Goal: Task Accomplishment & Management: Complete application form

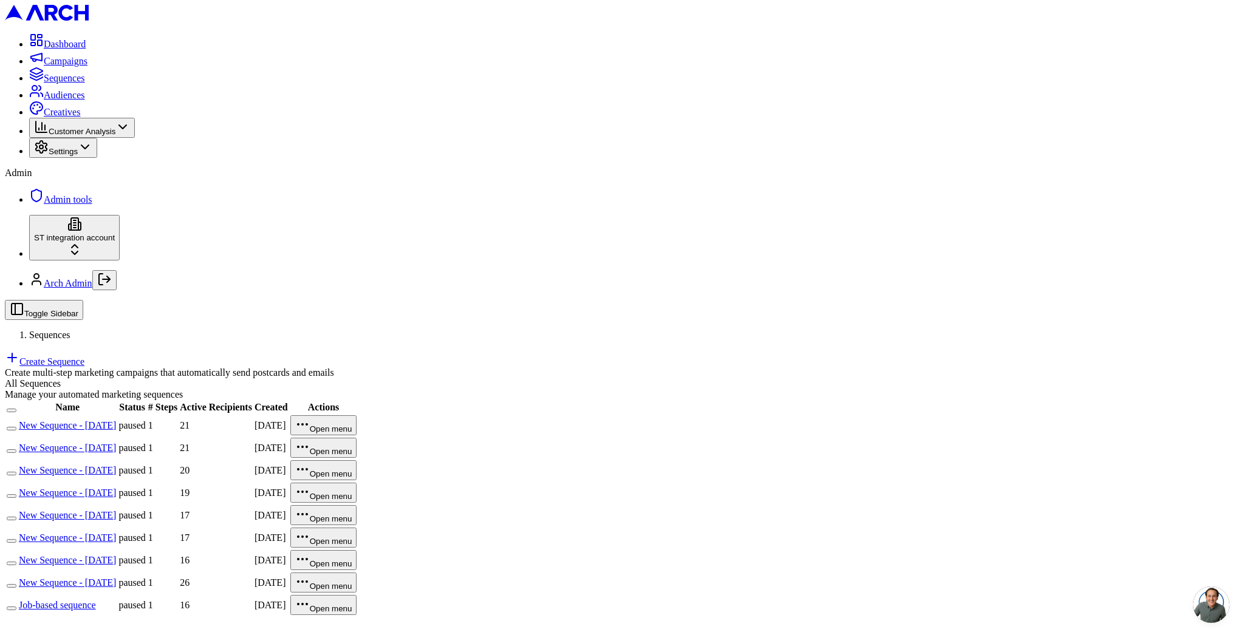
click at [84, 357] on link "Create Sequence" at bounding box center [45, 362] width 80 height 10
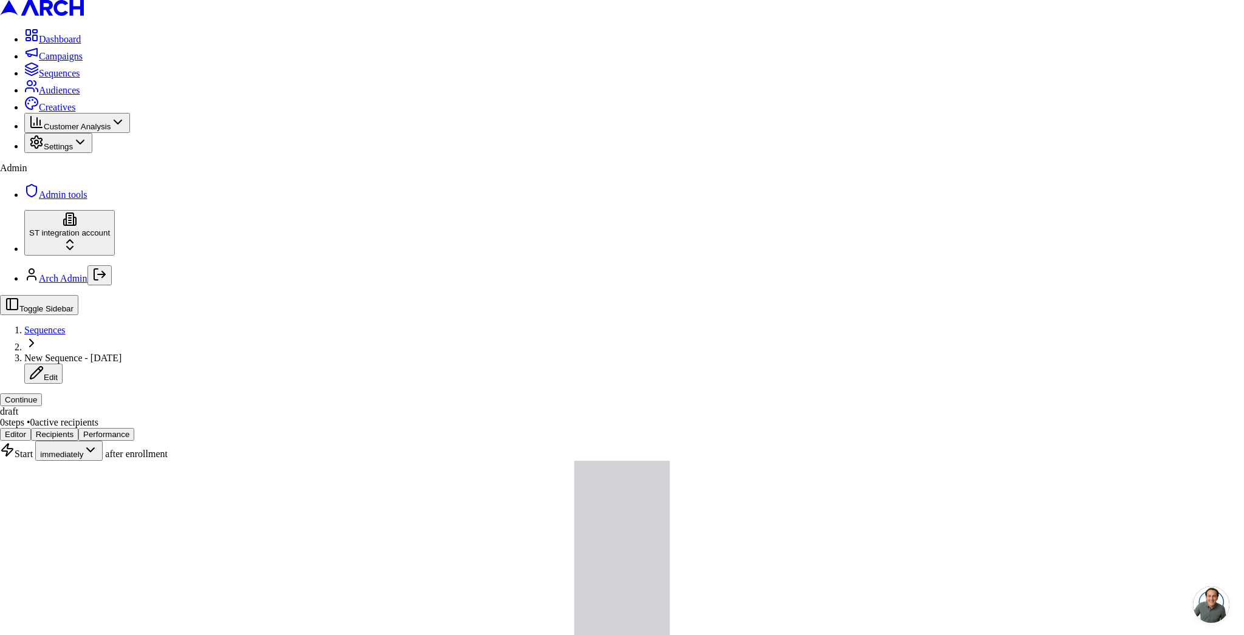
drag, startPoint x: 538, startPoint y: 337, endPoint x: 589, endPoint y: 343, distance: 50.7
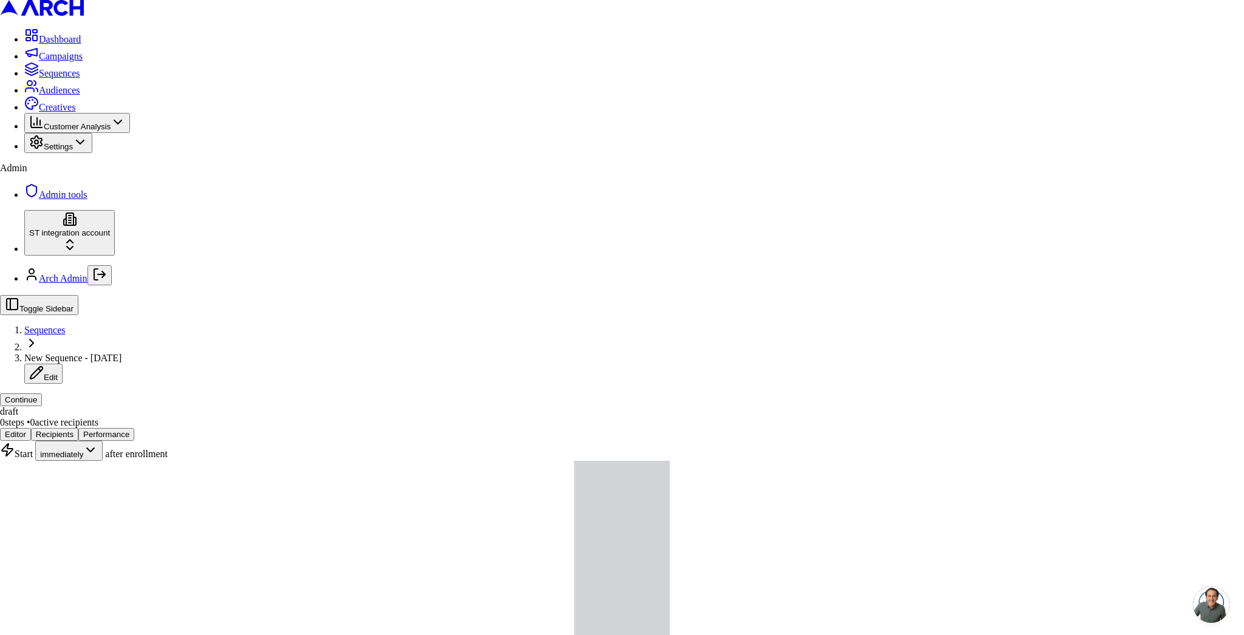
type input "test yasas"
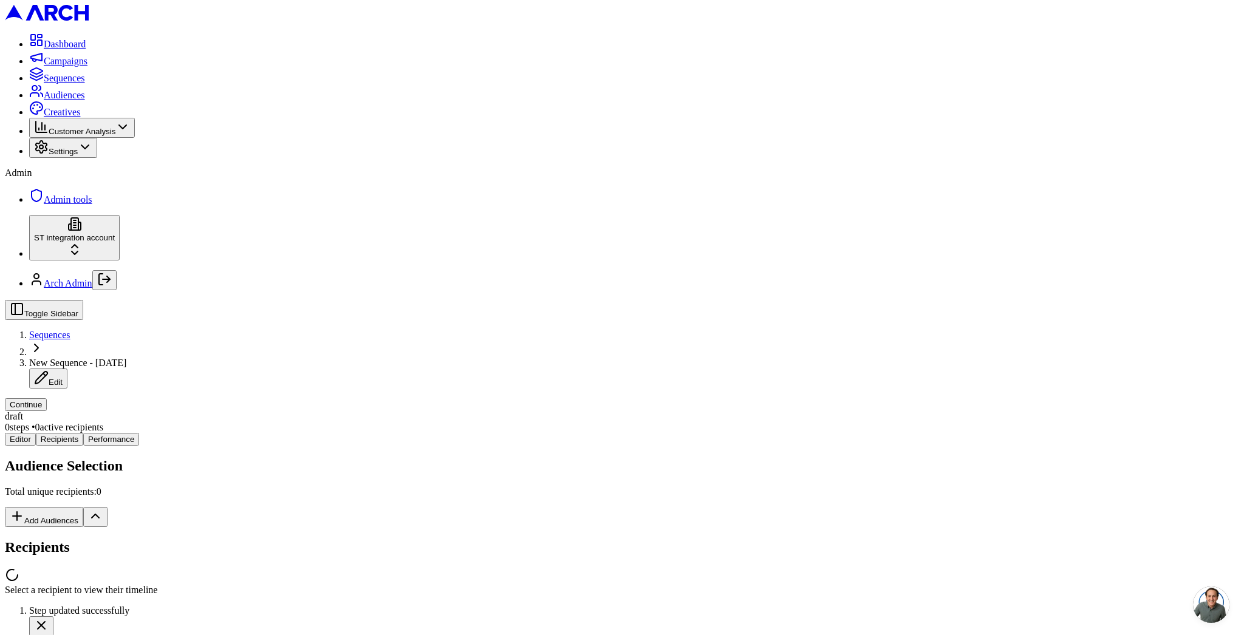
click at [257, 433] on div "Editor Recipients Performance Audience Selection Total unique recipients: 0 Add…" at bounding box center [622, 514] width 1234 height 163
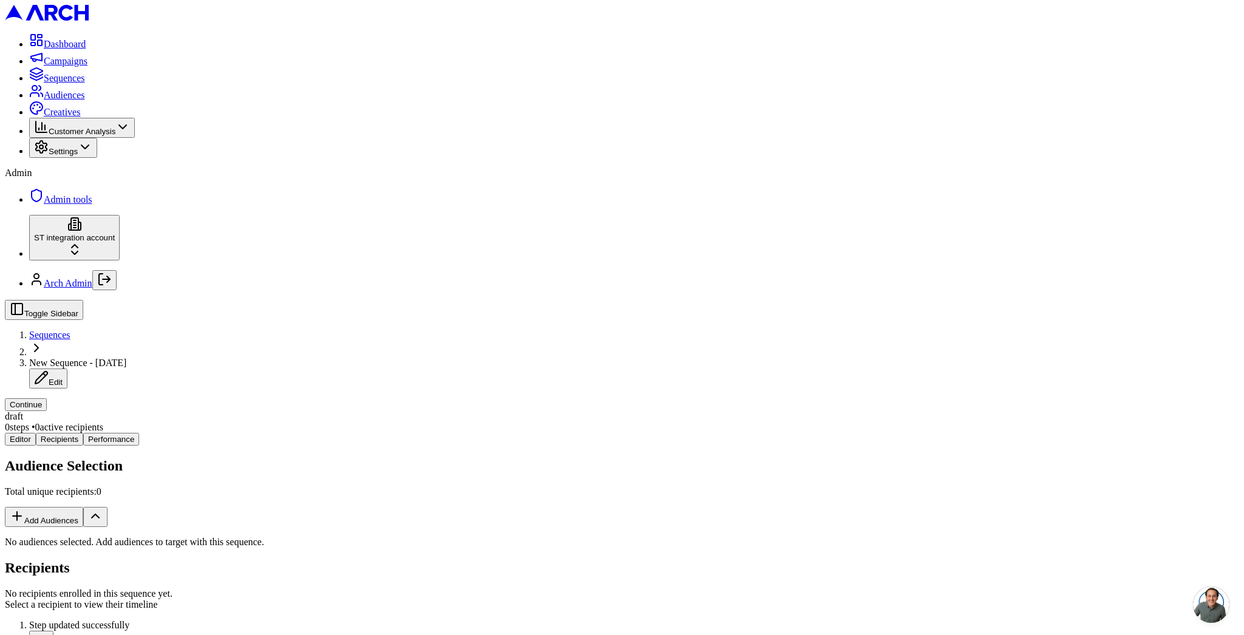
click at [83, 507] on button "Add Audiences" at bounding box center [44, 517] width 78 height 20
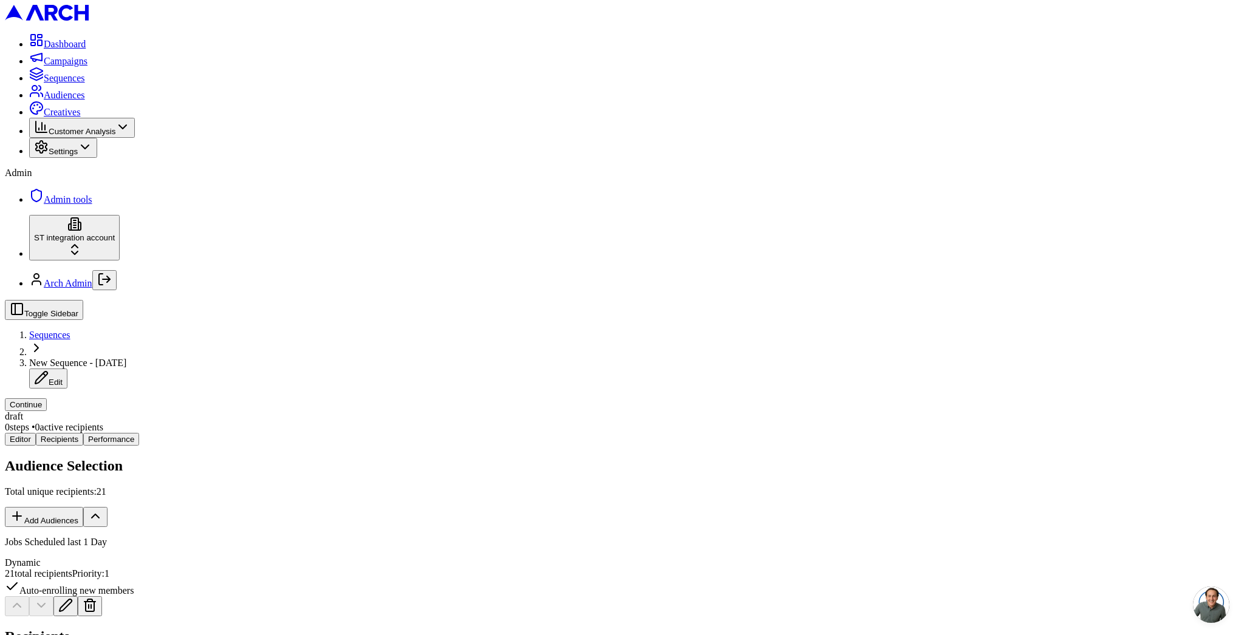
click at [47, 398] on button "Continue" at bounding box center [26, 404] width 42 height 13
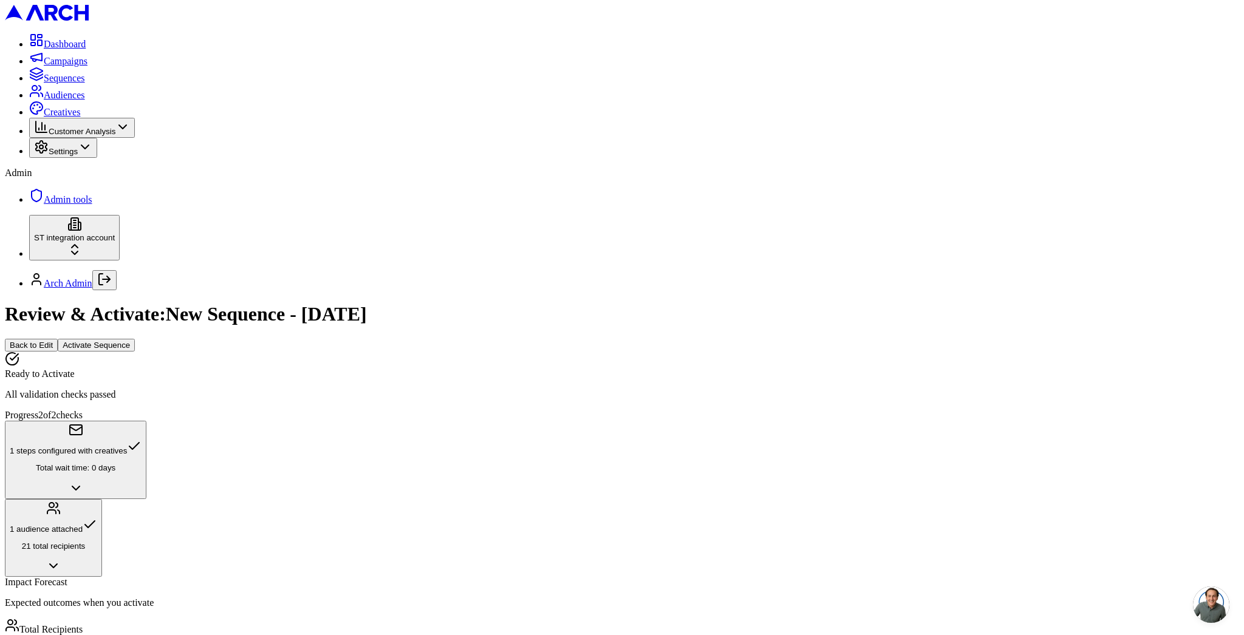
click at [135, 339] on button "Activate Sequence" at bounding box center [96, 345] width 77 height 13
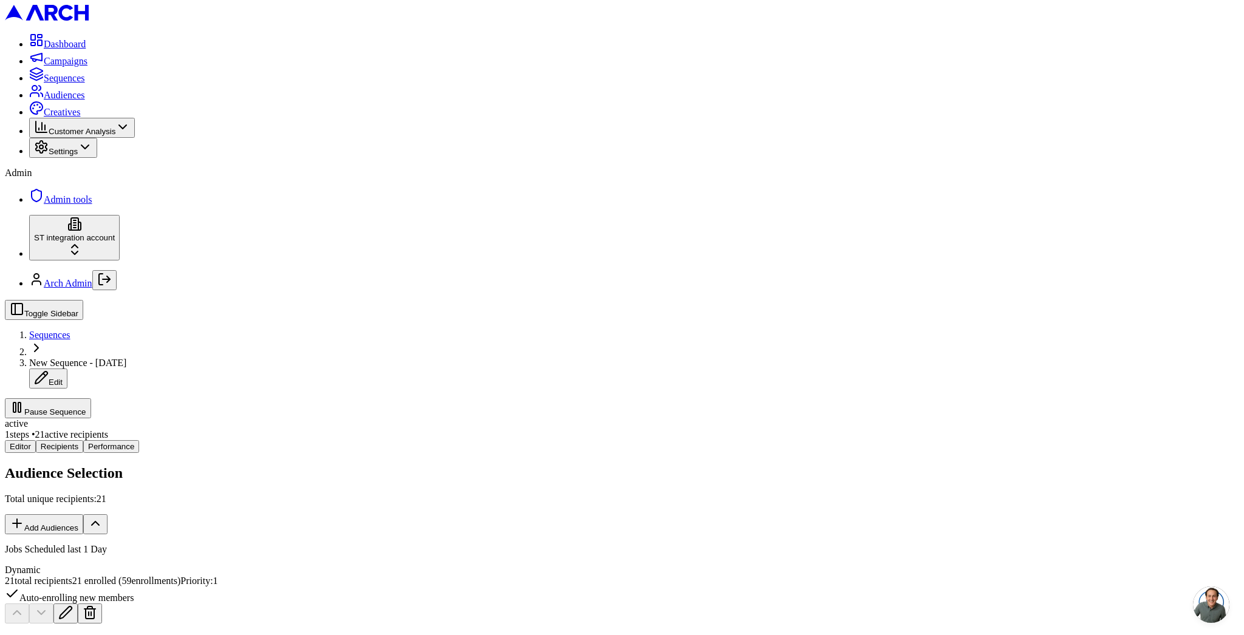
click at [391, 465] on div "Audience Selection Total unique recipients: 21 Add Audiences" at bounding box center [622, 499] width 1234 height 69
click at [91, 398] on button "Pause Sequence" at bounding box center [48, 408] width 86 height 20
click at [70, 330] on span "Sequences" at bounding box center [49, 335] width 41 height 10
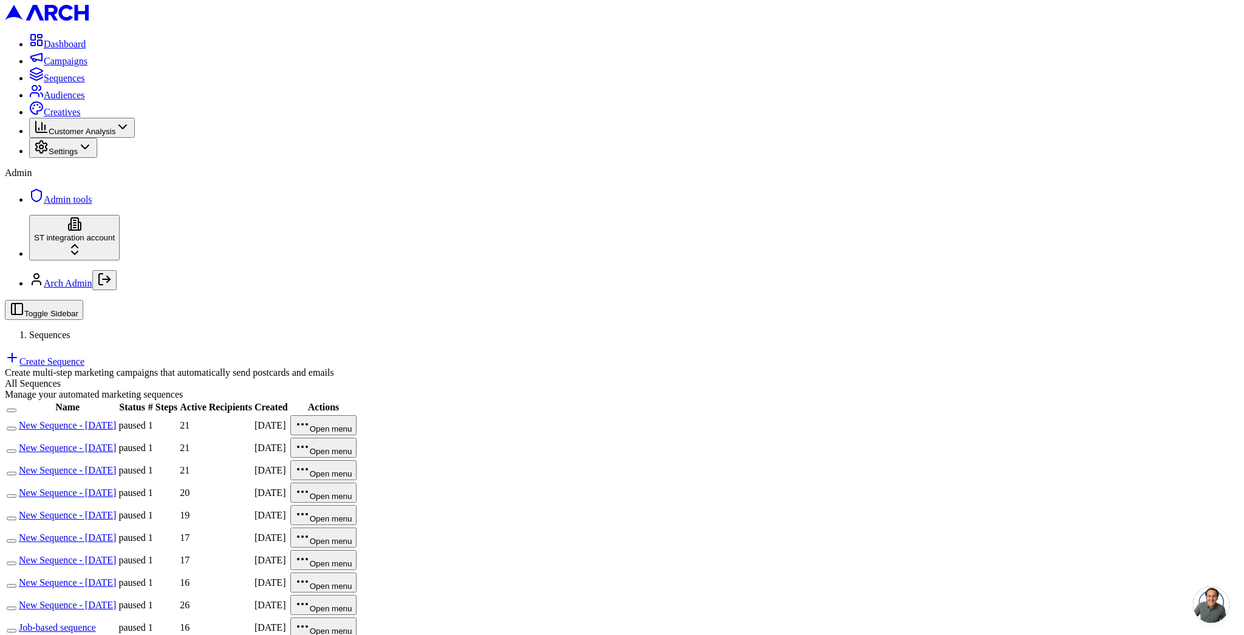
click at [85, 100] on span "Audiences" at bounding box center [64, 95] width 41 height 10
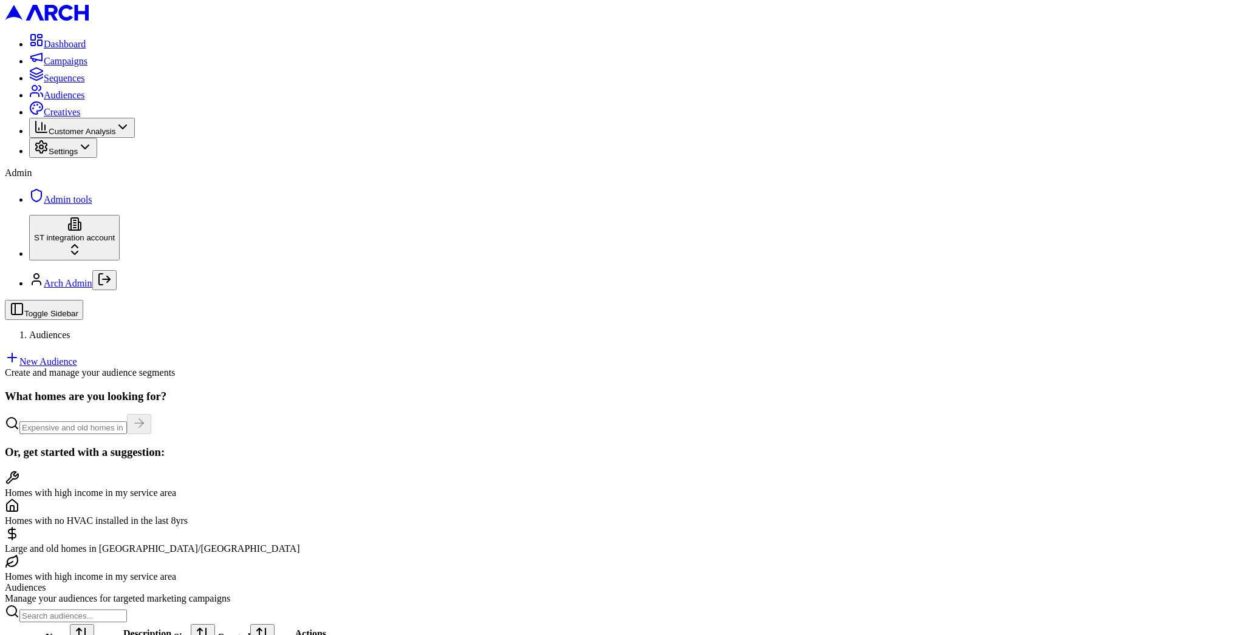
click at [77, 357] on link "New Audience" at bounding box center [41, 362] width 72 height 10
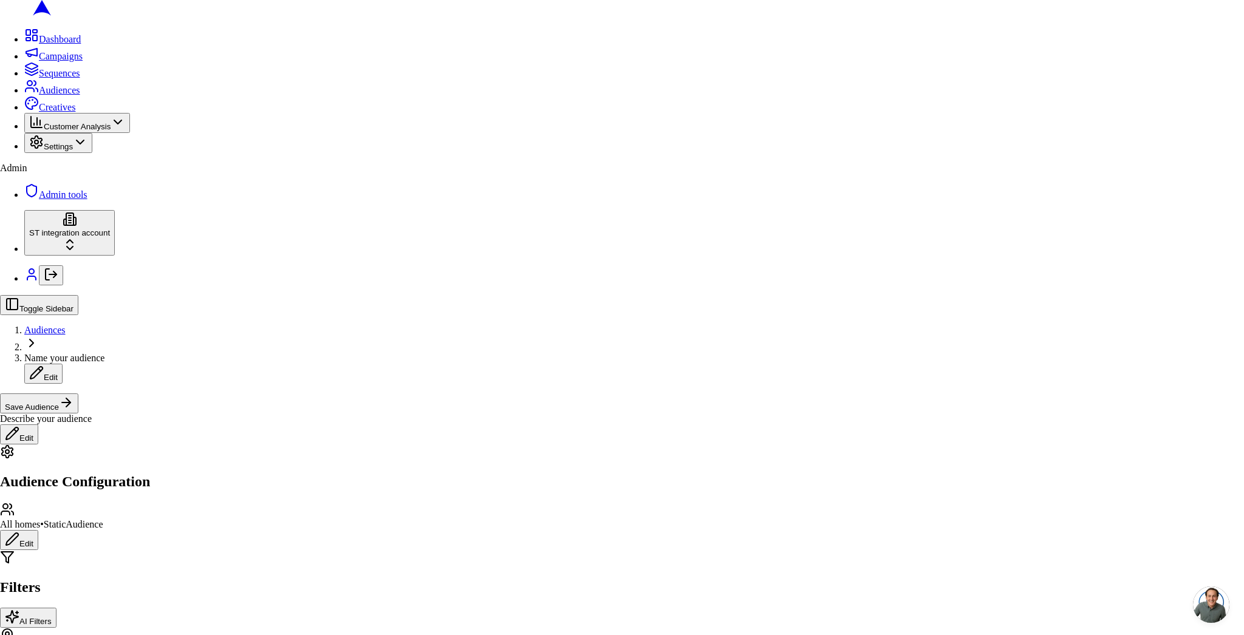
drag, startPoint x: 634, startPoint y: 364, endPoint x: 641, endPoint y: 373, distance: 11.6
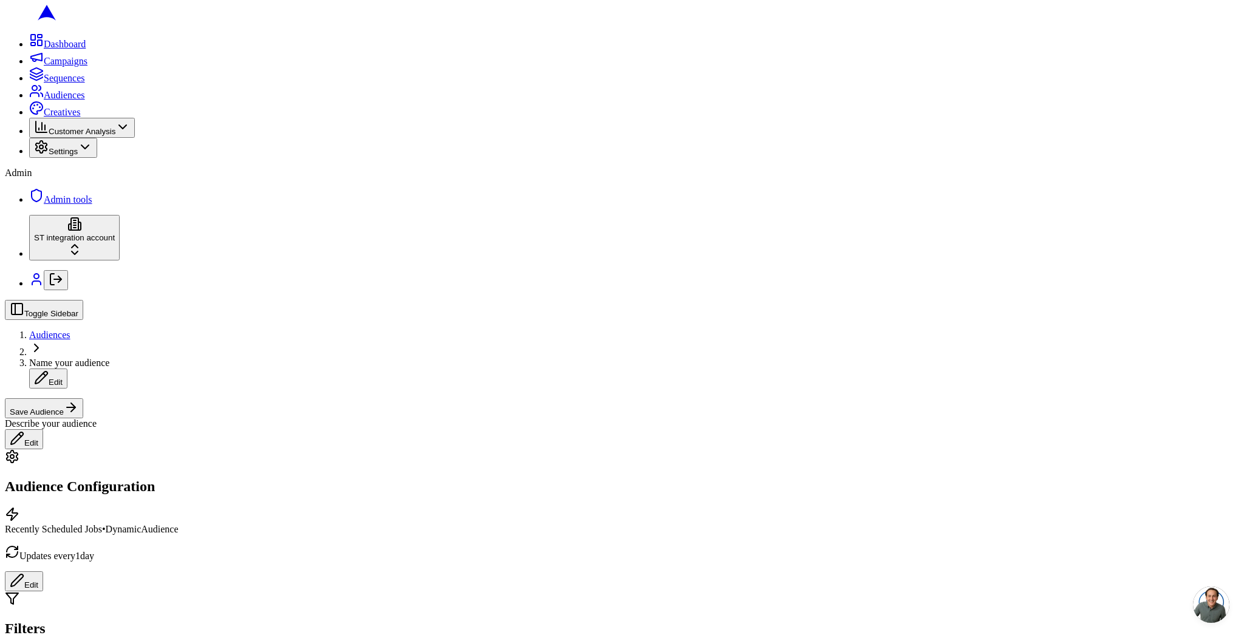
drag, startPoint x: 1180, startPoint y: 18, endPoint x: 1143, endPoint y: 18, distance: 37.1
click at [83, 398] on button "Save Audience" at bounding box center [44, 408] width 78 height 20
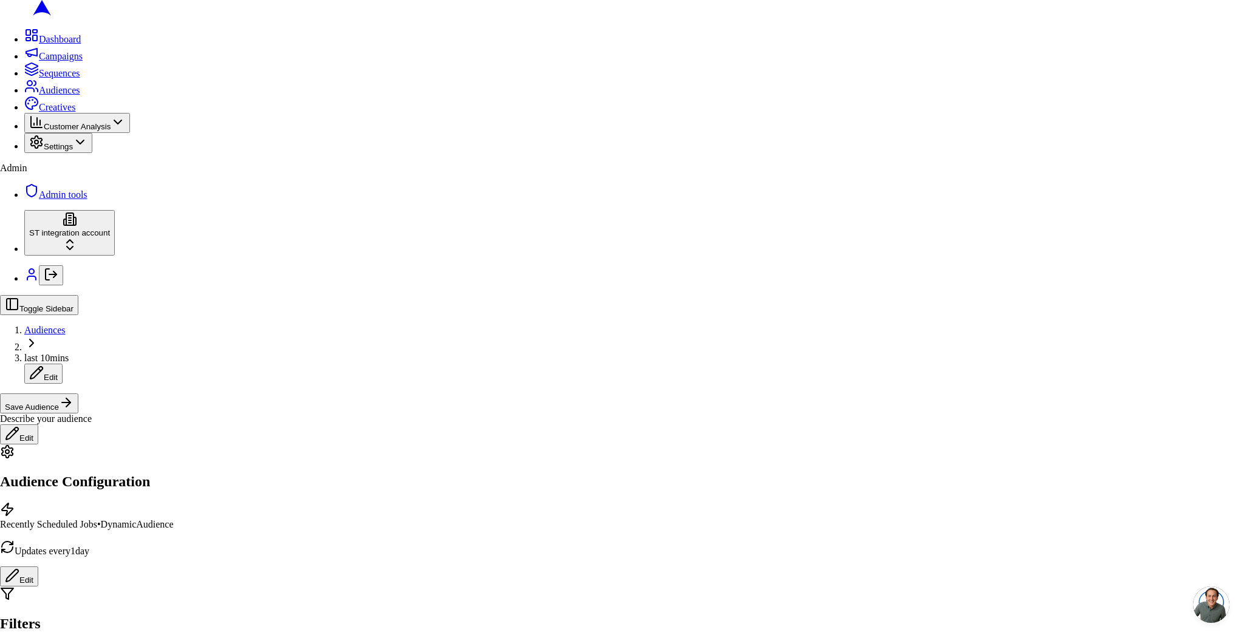
type input "last 10mins"
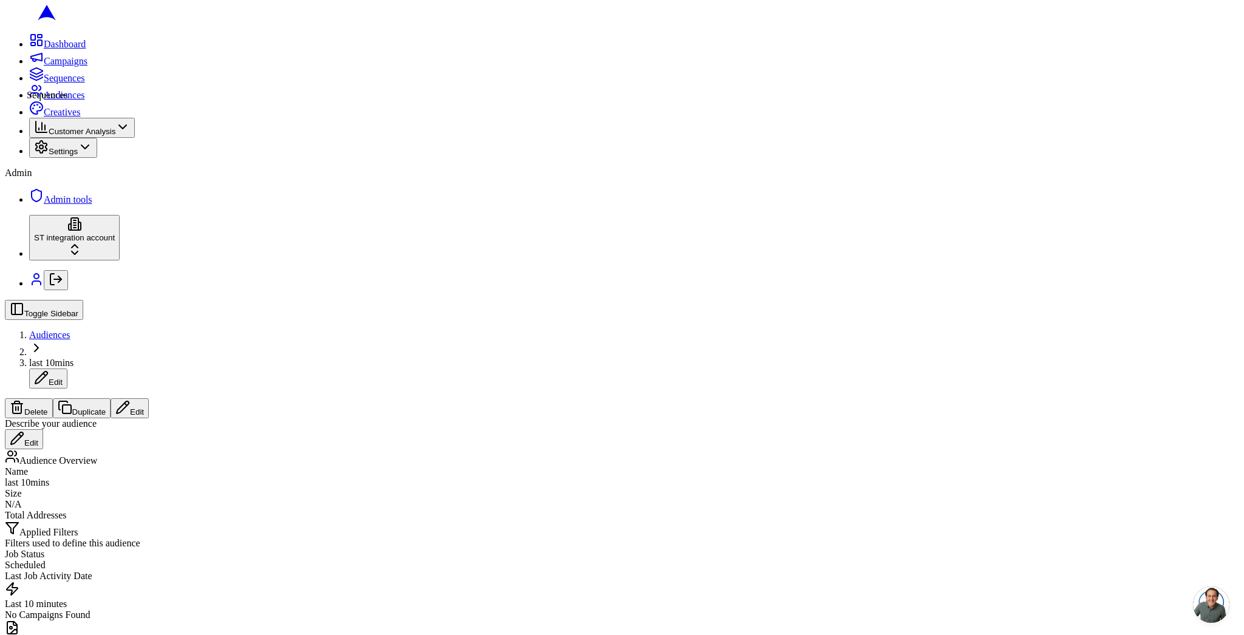
click at [29, 81] on icon at bounding box center [36, 74] width 15 height 15
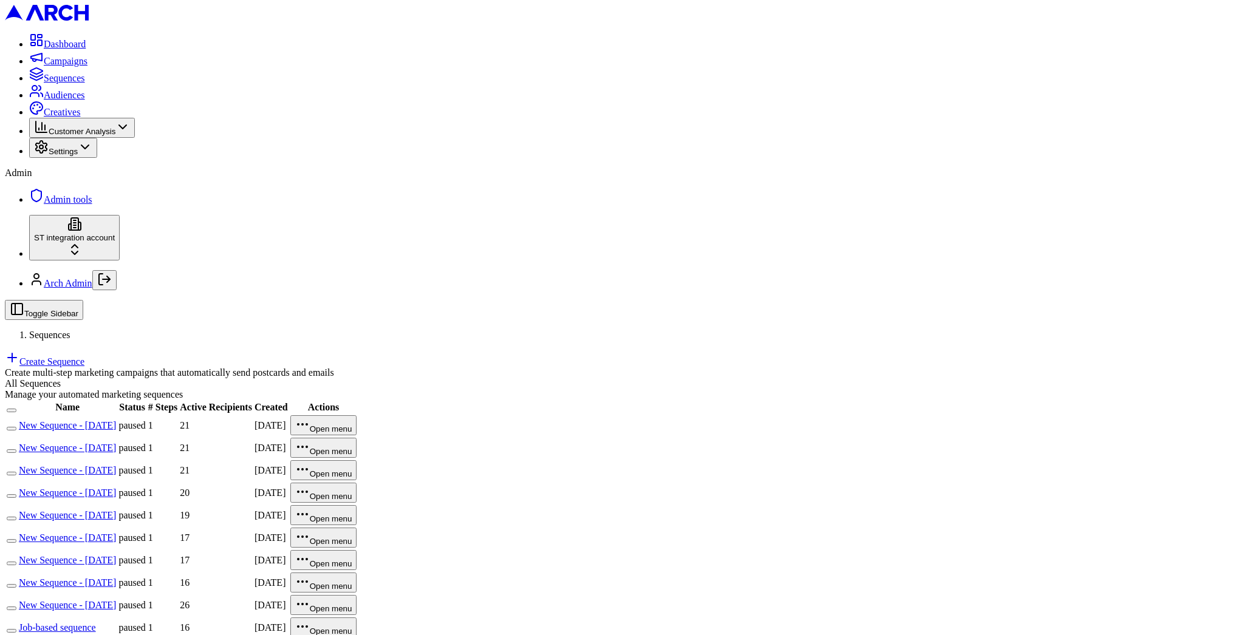
click at [84, 357] on link "Create Sequence" at bounding box center [45, 362] width 80 height 10
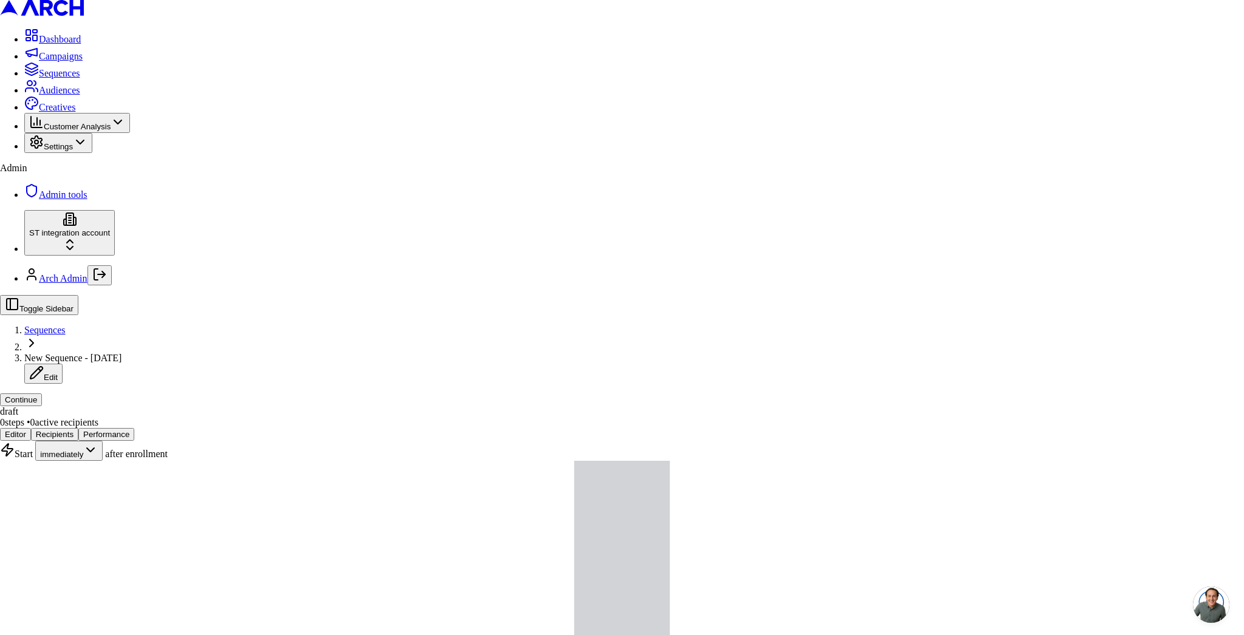
drag, startPoint x: 550, startPoint y: 336, endPoint x: 567, endPoint y: 340, distance: 18.0
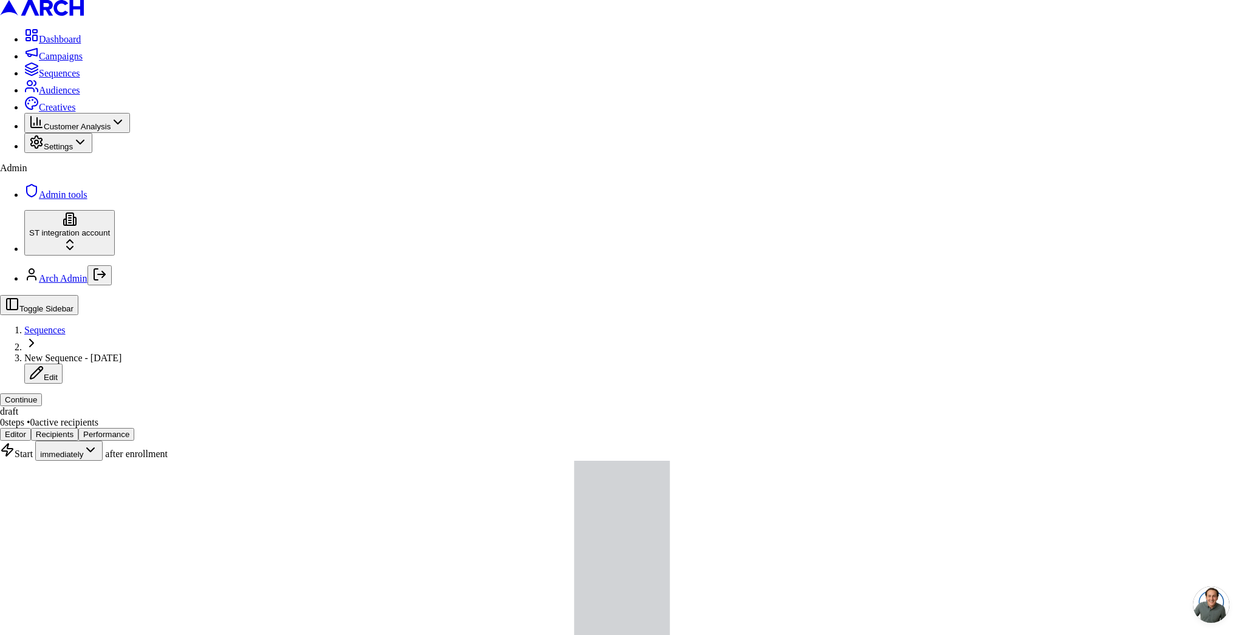
type input "last 10min"
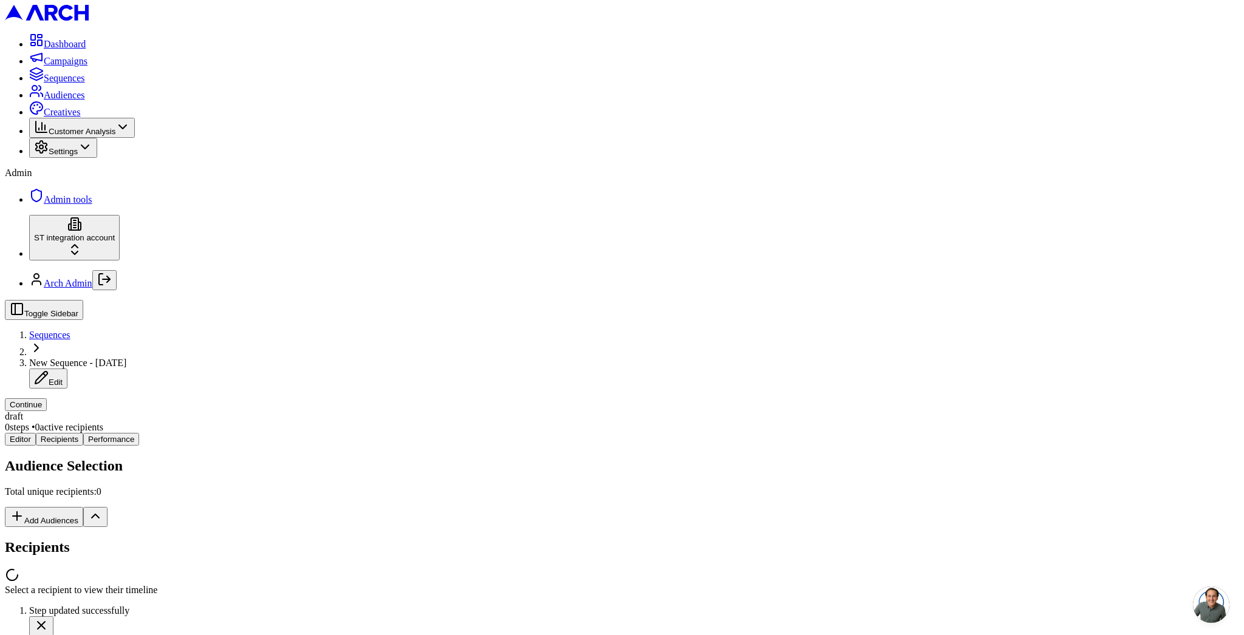
click at [244, 433] on div "Editor Recipients Performance Audience Selection Total unique recipients: 0 Add…" at bounding box center [622, 514] width 1234 height 163
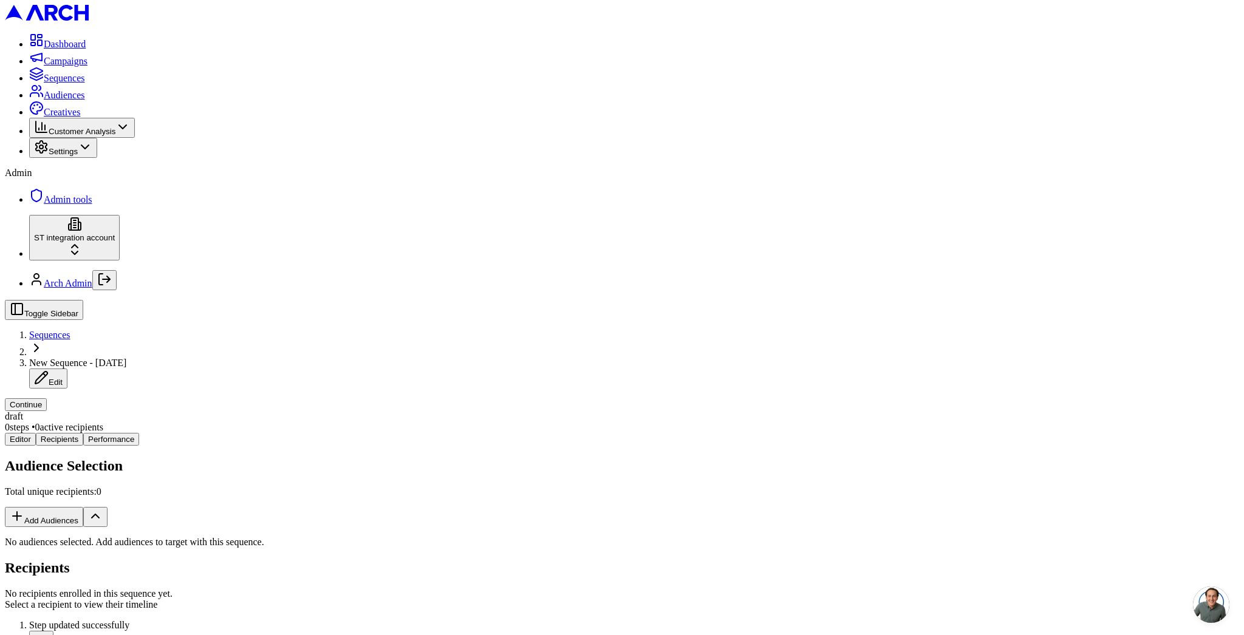
click at [83, 507] on button "Add Audiences" at bounding box center [44, 517] width 78 height 20
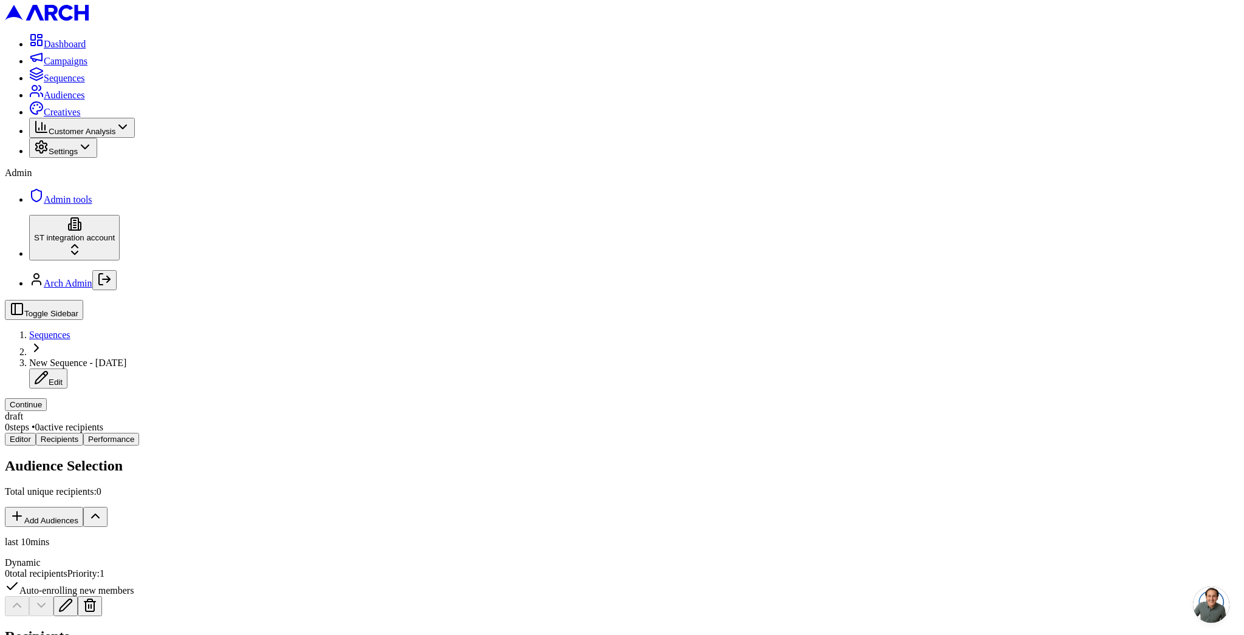
click at [47, 398] on button "Continue" at bounding box center [26, 404] width 42 height 13
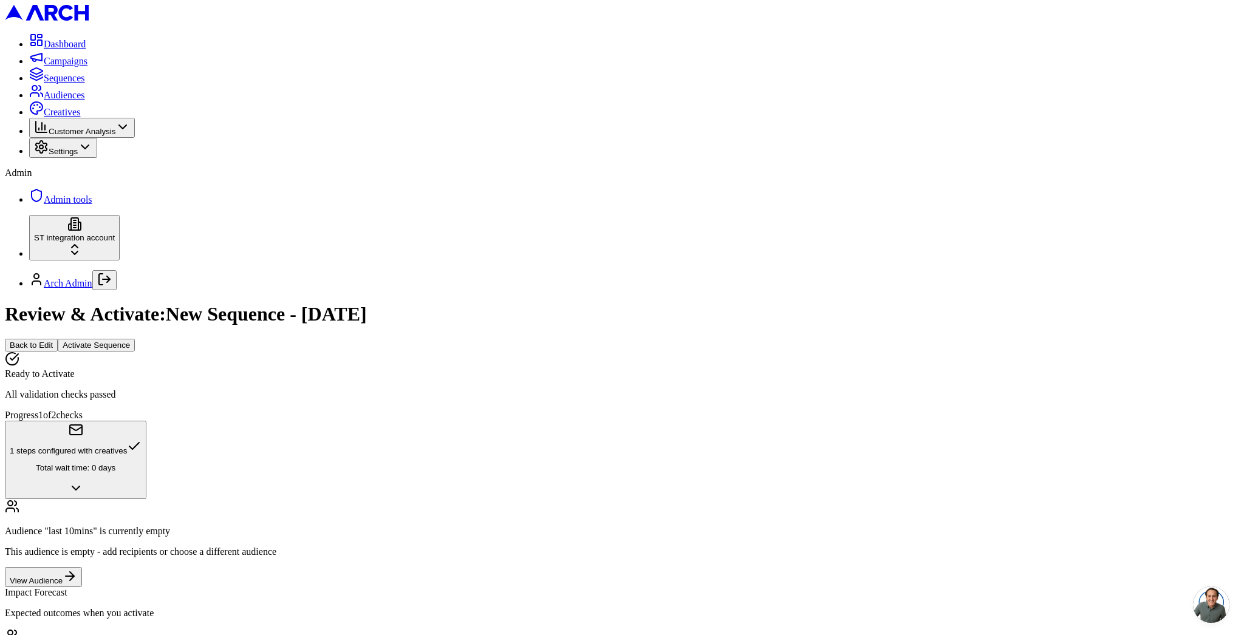
click at [135, 339] on button "Activate Sequence" at bounding box center [96, 345] width 77 height 13
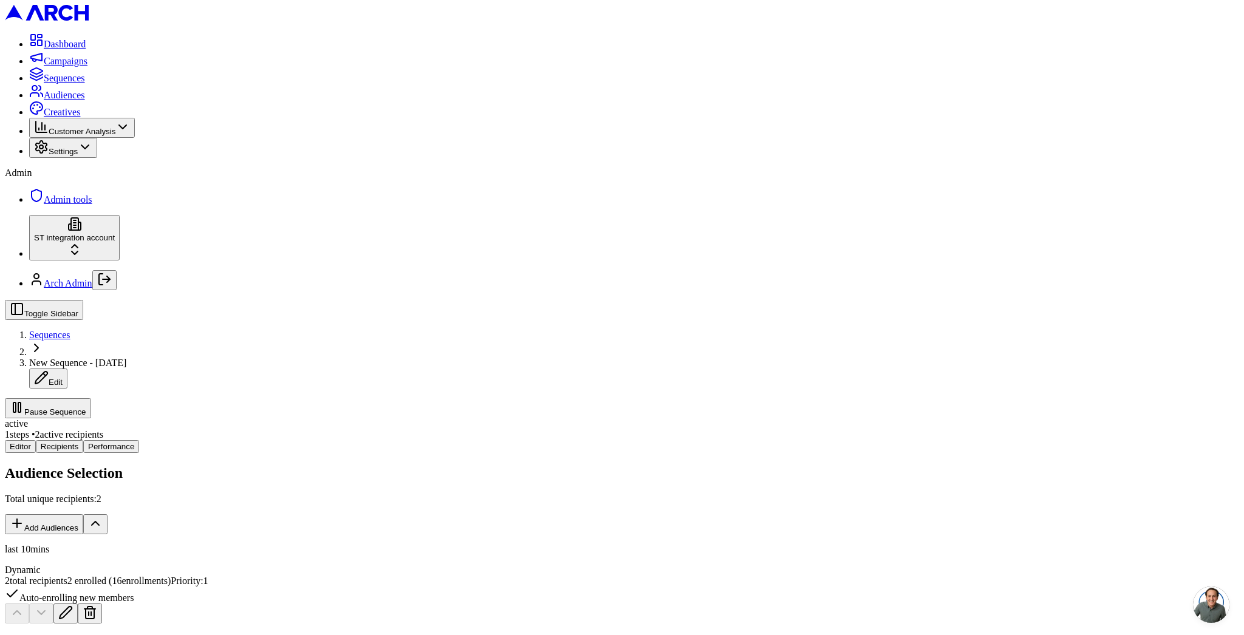
scroll to position [0, 0]
